Goal: Task Accomplishment & Management: Manage account settings

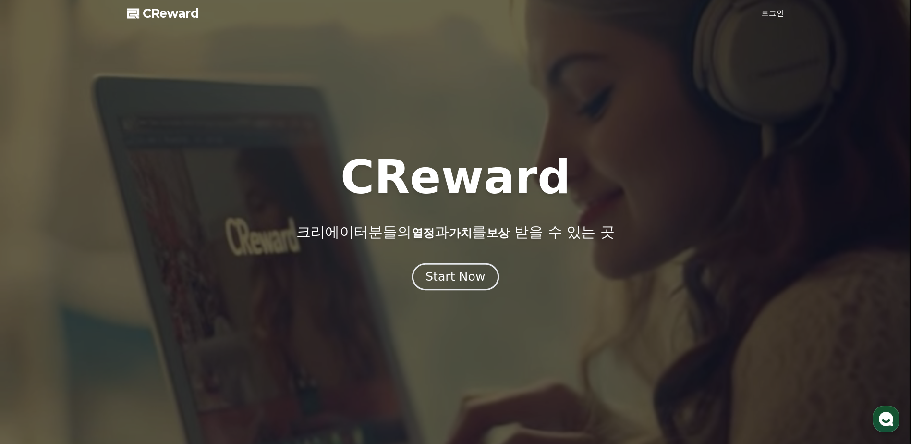
click at [455, 274] on div "Start Now" at bounding box center [456, 276] width 60 height 16
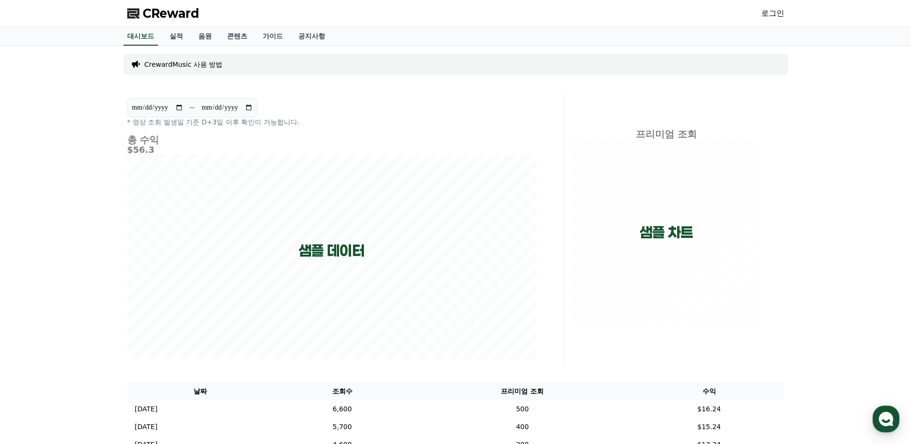
click at [777, 18] on link "로그인" at bounding box center [772, 14] width 23 height 12
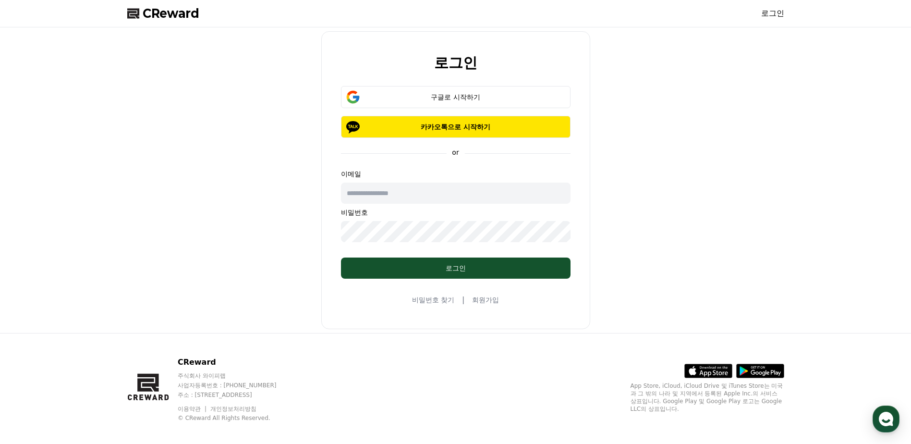
click at [415, 198] on input "text" at bounding box center [456, 193] width 230 height 21
type input "**********"
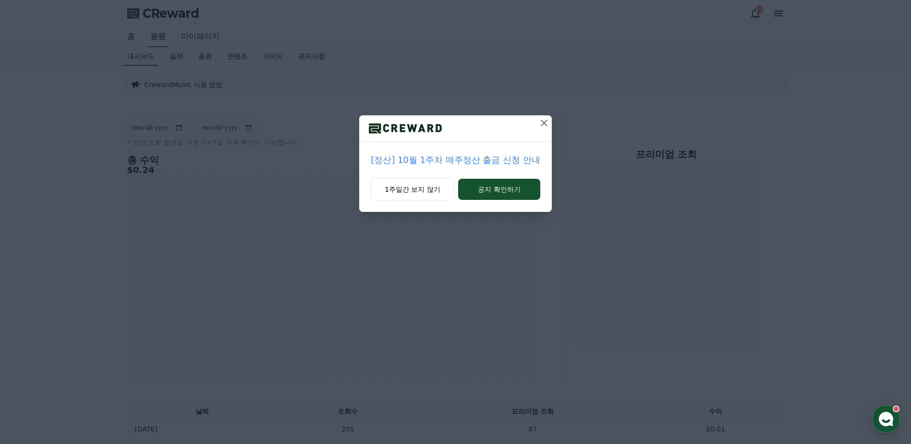
click at [541, 123] on icon at bounding box center [544, 123] width 12 height 12
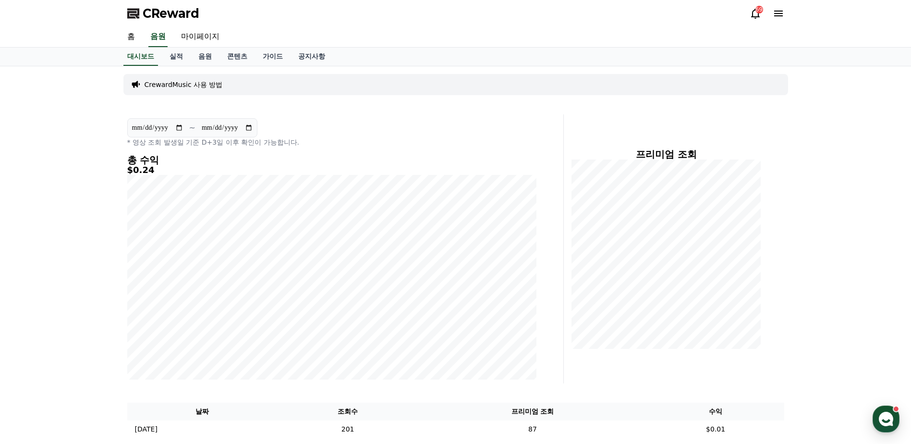
click at [758, 19] on icon at bounding box center [756, 14] width 12 height 12
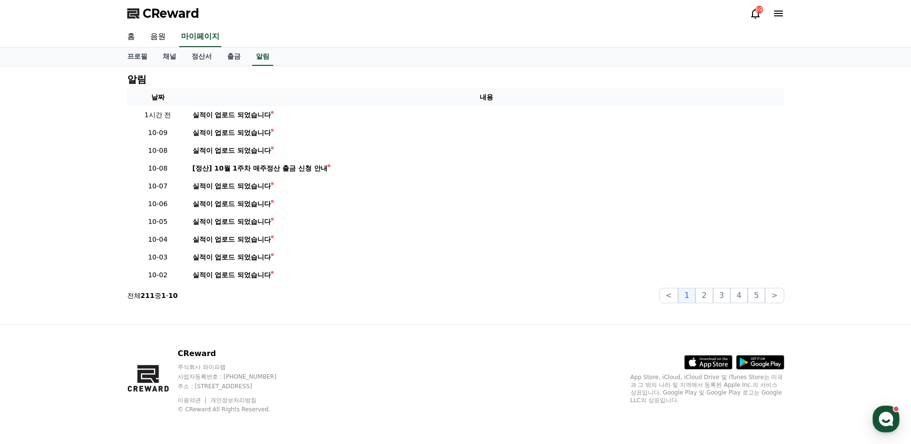
click at [756, 15] on icon at bounding box center [756, 14] width 12 height 12
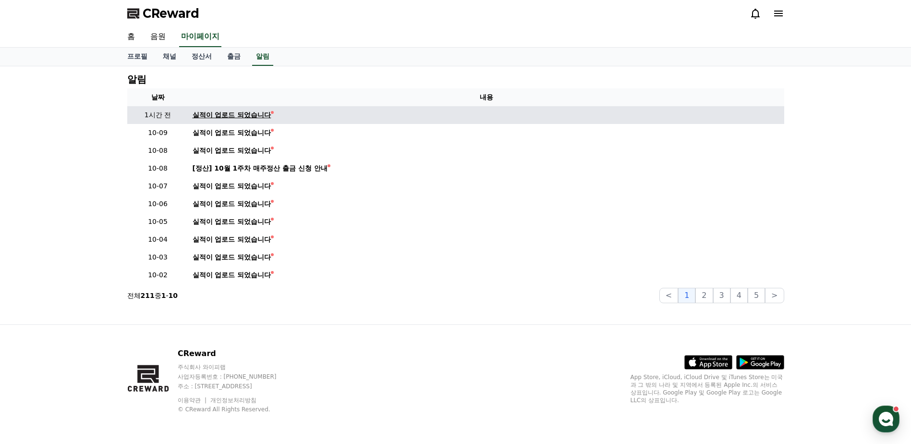
click at [248, 115] on div "실적이 업로드 되었습니다" at bounding box center [232, 115] width 79 height 10
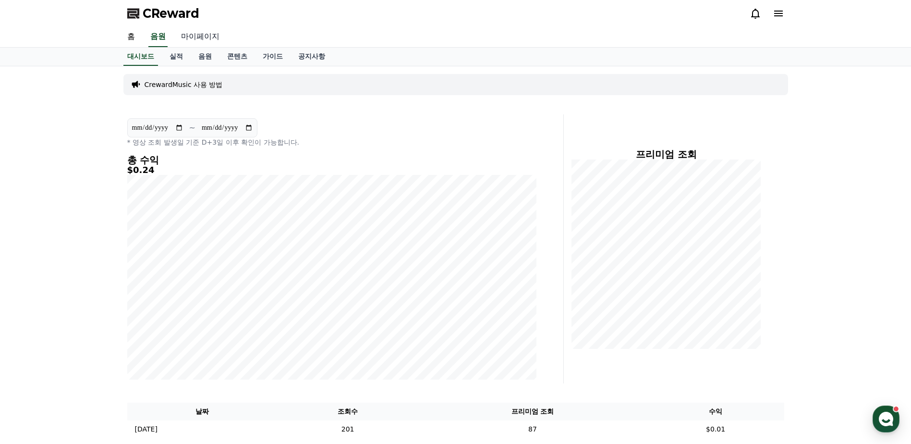
click at [197, 35] on link "마이페이지" at bounding box center [200, 37] width 54 height 20
select select "**********"
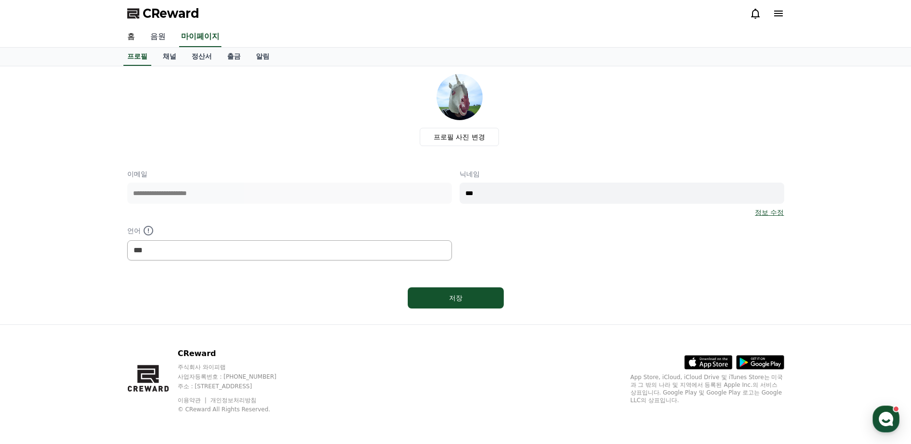
click at [165, 40] on link "음원" at bounding box center [158, 37] width 31 height 20
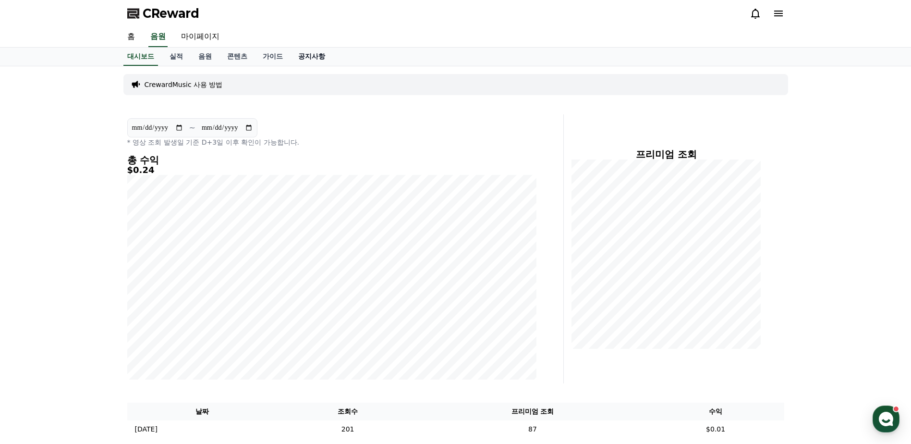
click at [303, 57] on link "공지사항" at bounding box center [312, 57] width 42 height 18
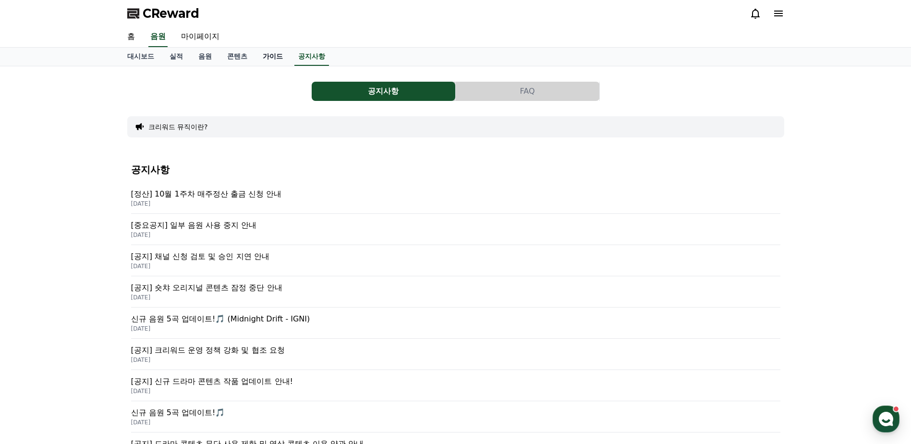
click at [271, 55] on link "가이드" at bounding box center [273, 57] width 36 height 18
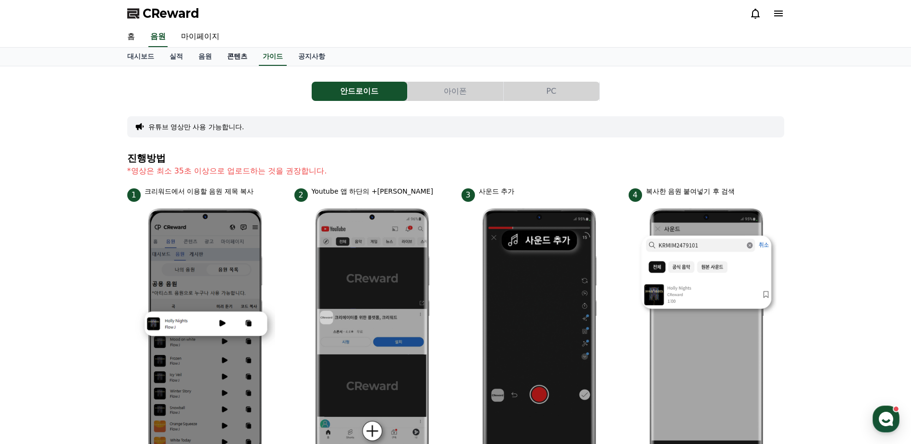
click at [233, 57] on link "콘텐츠" at bounding box center [238, 57] width 36 height 18
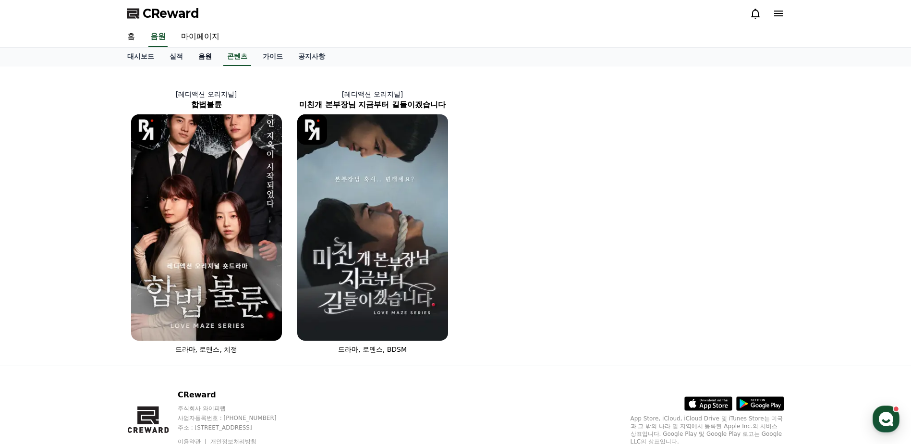
click at [199, 58] on link "음원" at bounding box center [205, 57] width 29 height 18
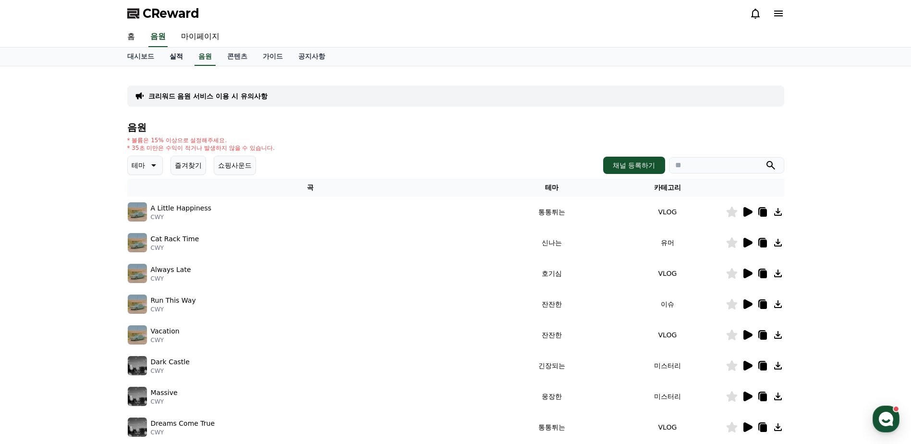
click at [172, 56] on link "실적" at bounding box center [176, 57] width 29 height 18
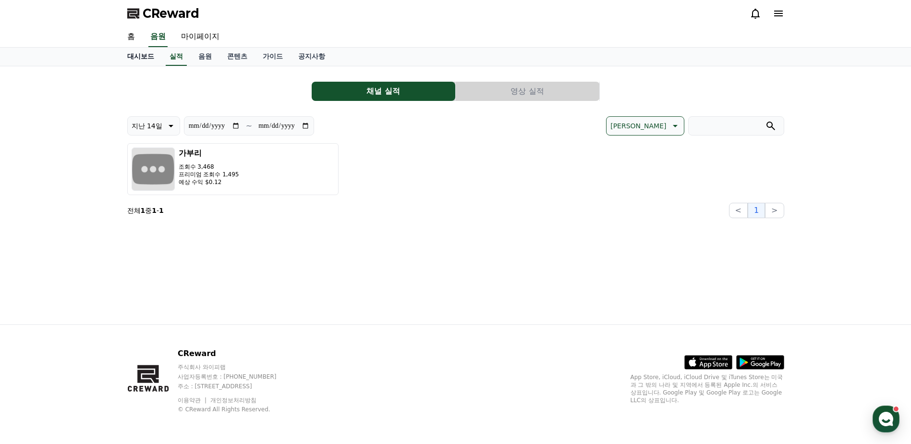
click at [138, 58] on link "대시보드" at bounding box center [141, 57] width 42 height 18
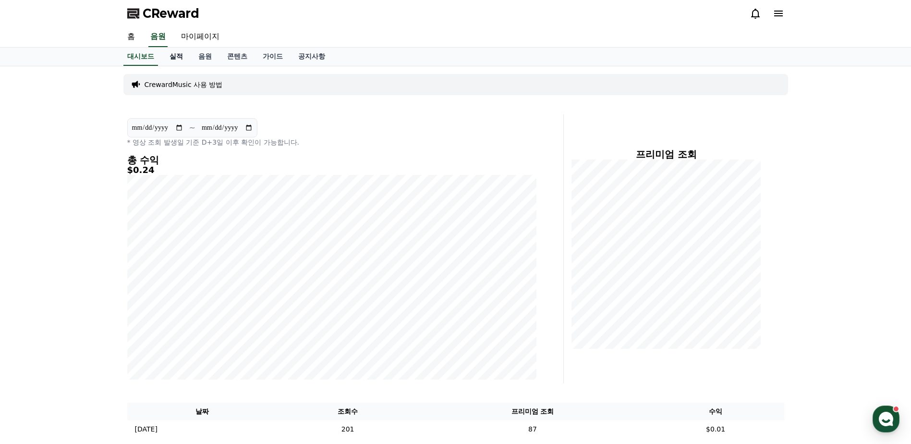
click at [178, 57] on link "실적" at bounding box center [176, 57] width 29 height 18
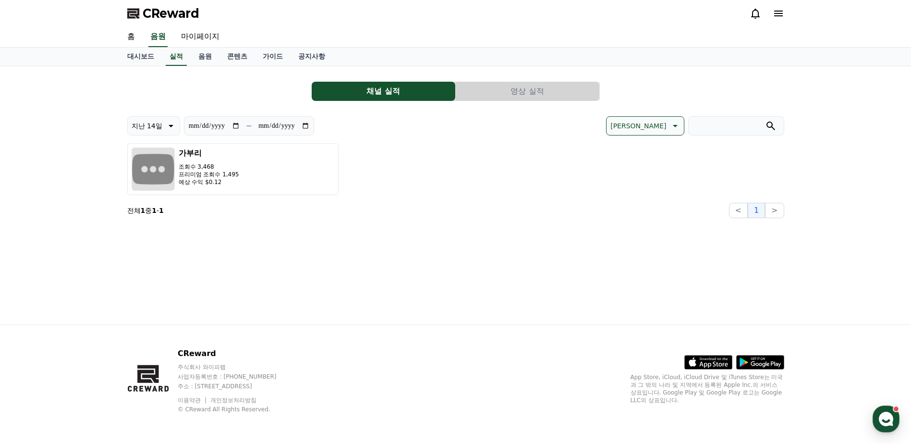
click at [543, 95] on button "영상 실적" at bounding box center [528, 91] width 144 height 19
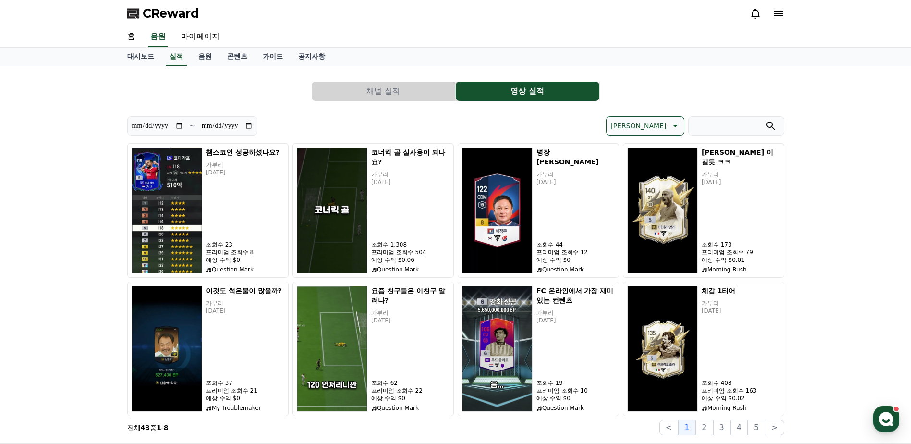
click at [397, 83] on button "채널 실적" at bounding box center [384, 91] width 144 height 19
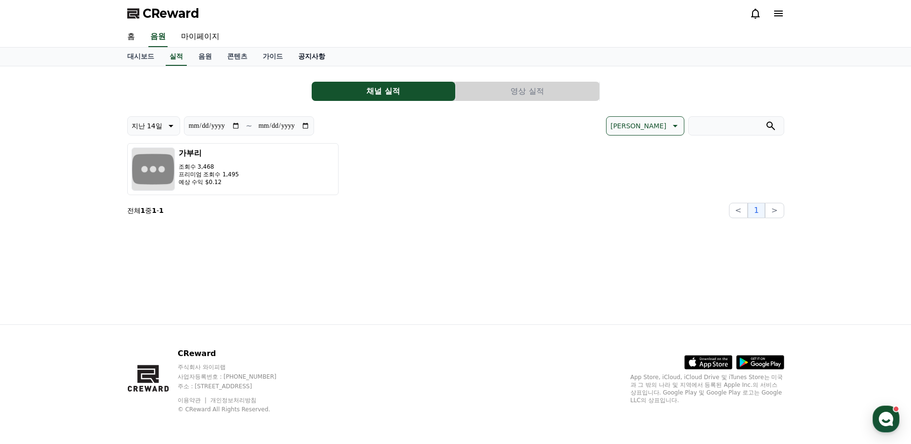
click at [320, 56] on link "공지사항" at bounding box center [312, 57] width 42 height 18
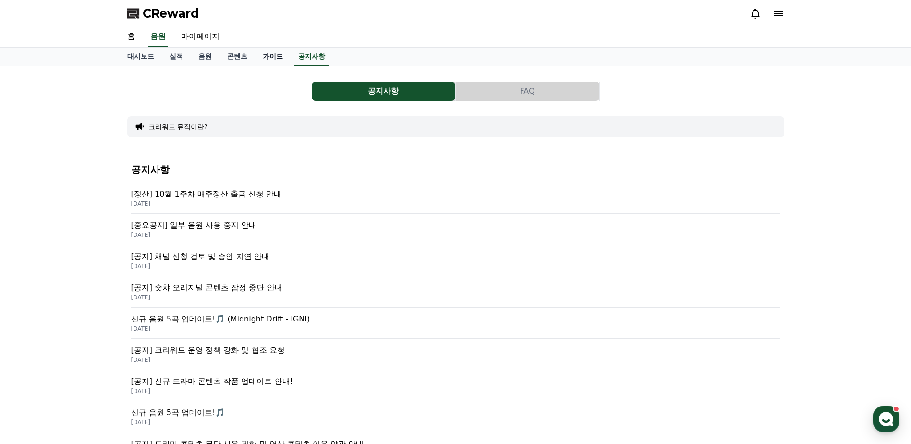
click at [266, 56] on link "가이드" at bounding box center [273, 57] width 36 height 18
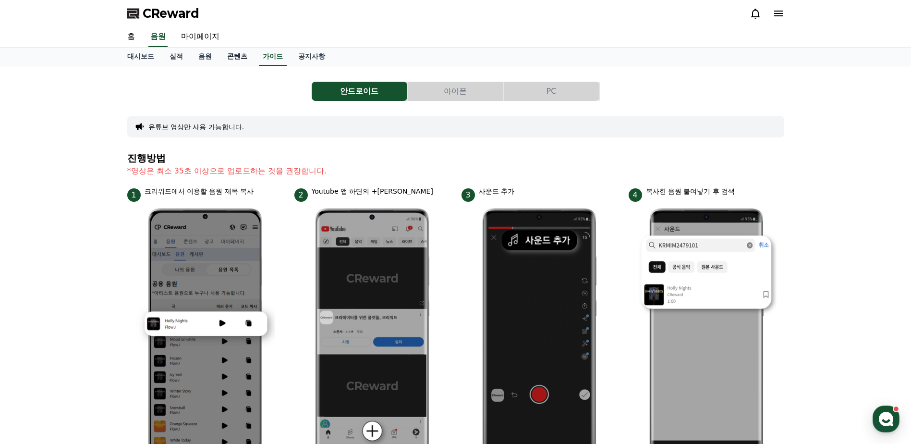
click at [233, 58] on link "콘텐츠" at bounding box center [238, 57] width 36 height 18
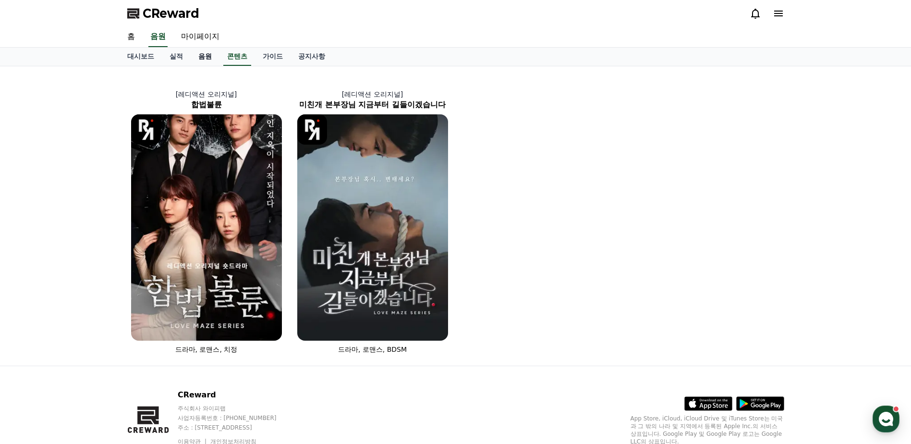
click at [211, 58] on link "음원" at bounding box center [205, 57] width 29 height 18
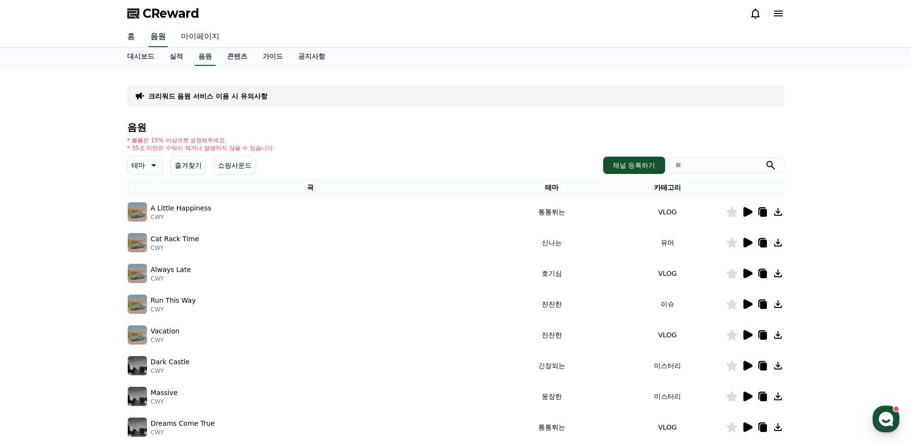
click at [203, 40] on link "마이페이지" at bounding box center [200, 37] width 54 height 20
select select "**********"
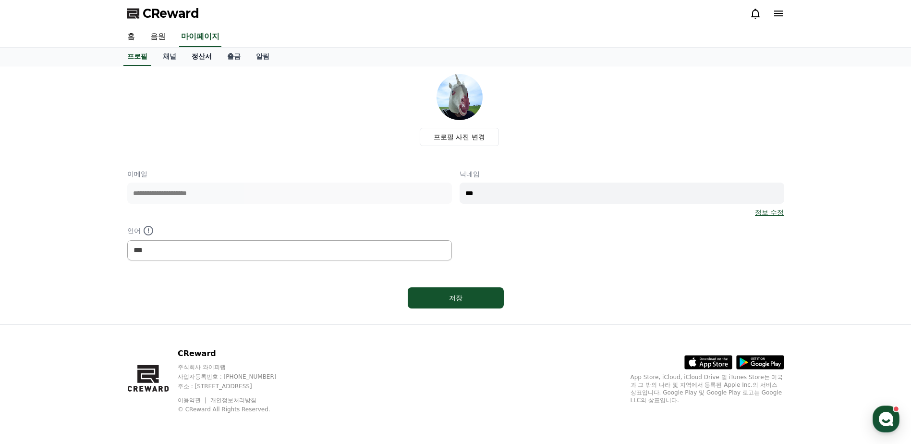
click at [197, 56] on link "정산서" at bounding box center [202, 57] width 36 height 18
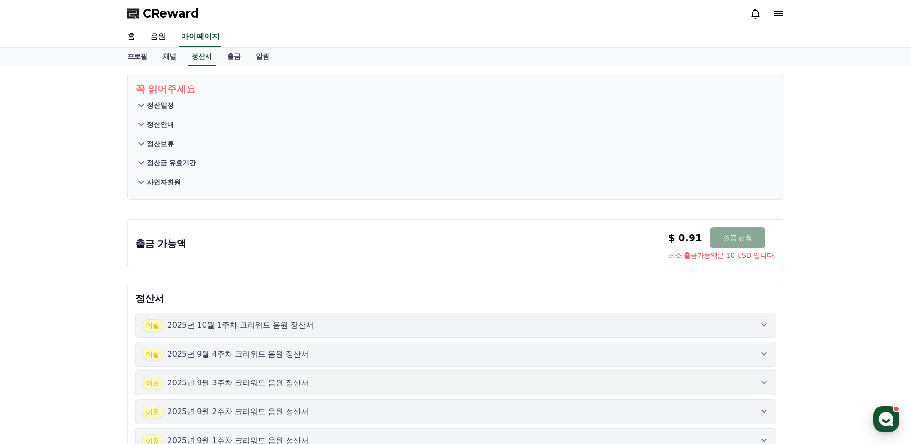
click at [157, 151] on button "정산보류" at bounding box center [455, 143] width 641 height 19
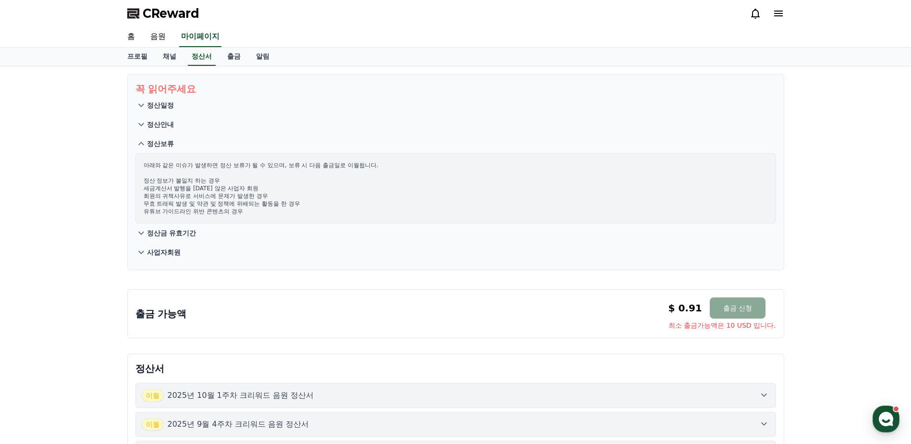
click at [152, 145] on p "정산보류" at bounding box center [160, 144] width 27 height 10
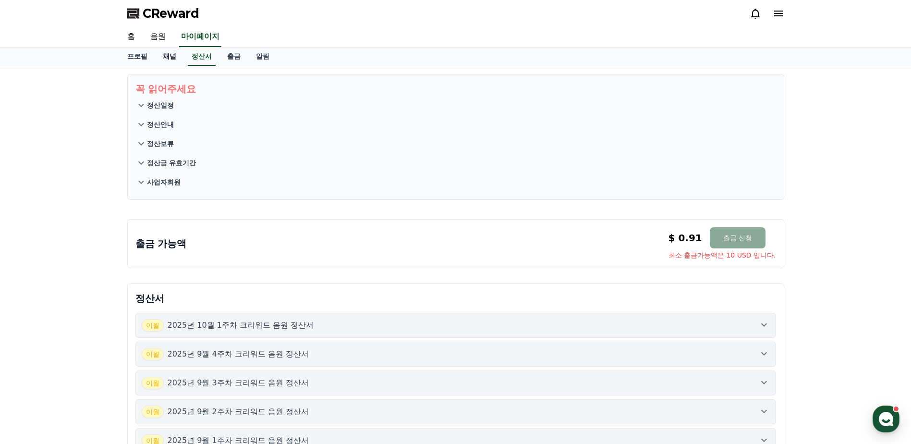
click at [164, 57] on link "채널" at bounding box center [169, 57] width 29 height 18
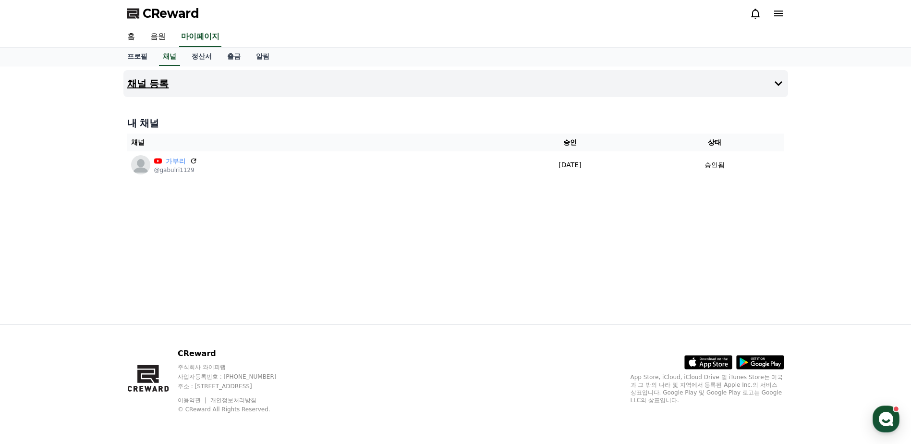
click at [776, 79] on icon at bounding box center [779, 84] width 12 height 12
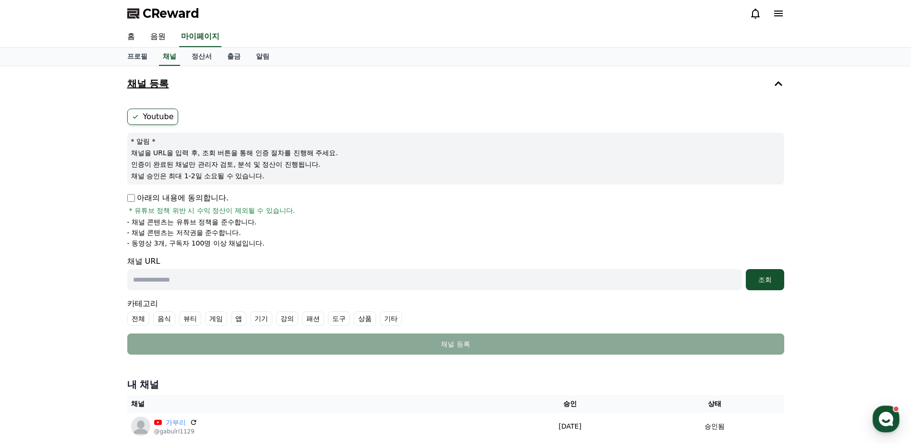
drag, startPoint x: 92, startPoint y: 232, endPoint x: 194, endPoint y: 160, distance: 124.6
click at [94, 232] on div "채널 등록 Youtube * 알림 * 채널을 URL을 입력 후, 조회 버튼을 통해 인증 절차를 진행해 주세요. 인증이 완료된 채널만 관리자 검…" at bounding box center [455, 256] width 911 height 381
